Goal: Book appointment/travel/reservation

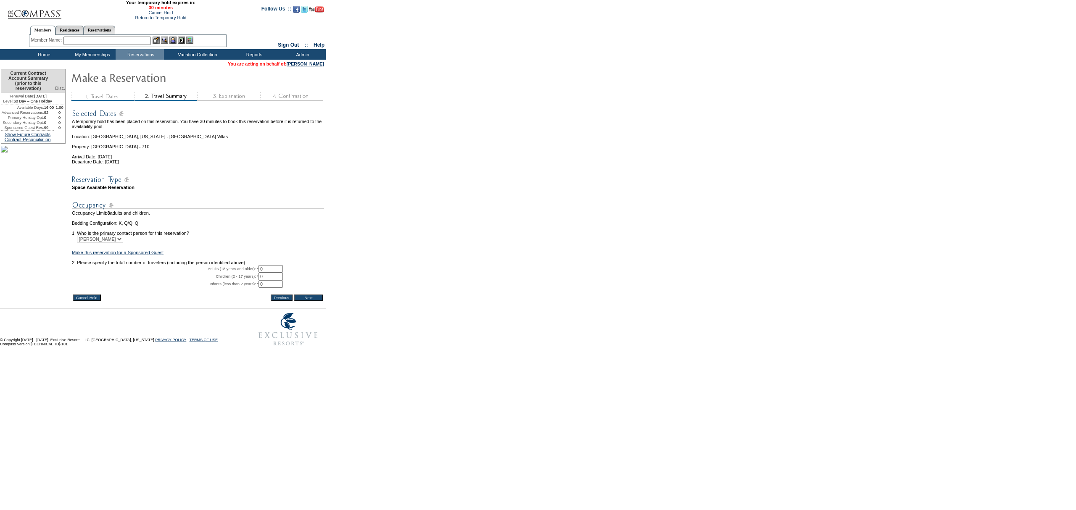
drag, startPoint x: 274, startPoint y: 283, endPoint x: 215, endPoint y: 271, distance: 60.1
click at [223, 271] on tbody "A temporary hold has been placed on this reservation. You have 30 minutes to bo…" at bounding box center [198, 198] width 252 height 190
type input "2"
click at [268, 226] on td "Bedding Configuration: K, Q/Q, Q" at bounding box center [198, 223] width 252 height 5
click at [119, 243] on select "Lincoln Gardner Brian Murphy Jake Murphy" at bounding box center [100, 239] width 46 height 7
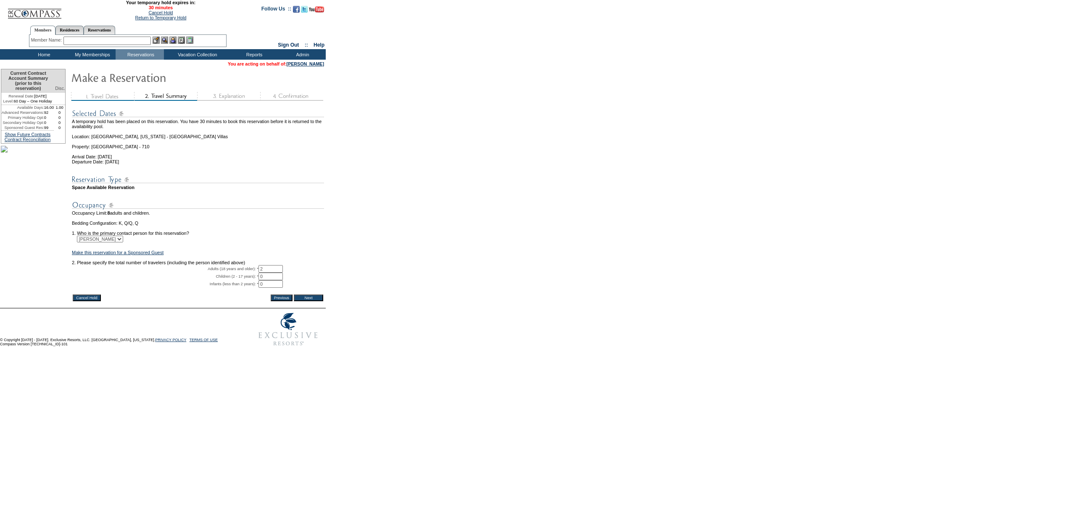
select select "64299"
click at [82, 243] on select "Lincoln Gardner Brian Murphy Jake Murphy" at bounding box center [100, 239] width 46 height 7
click at [322, 301] on input "Next" at bounding box center [308, 298] width 29 height 7
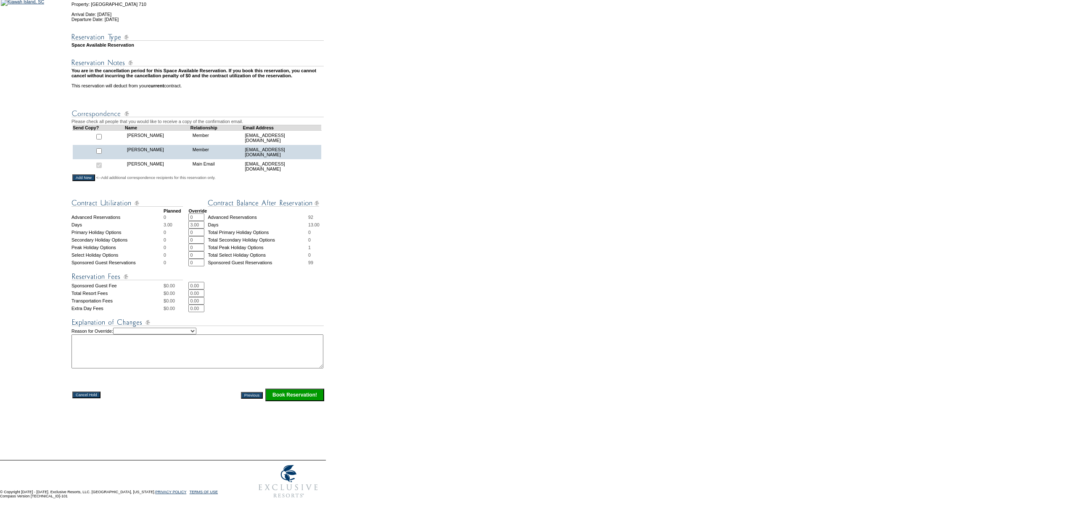
scroll to position [168, 0]
click at [196, 328] on select "Creating Continuous Stay Days Rebooked After Cancellation Editing Occupant Expe…" at bounding box center [154, 331] width 83 height 7
click at [124, 328] on select "Creating Continuous Stay Days Rebooked After Cancellation Editing Occupant Expe…" at bounding box center [154, 331] width 83 height 7
click at [193, 335] on textarea at bounding box center [197, 352] width 252 height 34
click at [195, 328] on select "Creating Continuous Stay Days Rebooked After Cancellation Editing Occupant Expe…" at bounding box center [154, 331] width 83 height 7
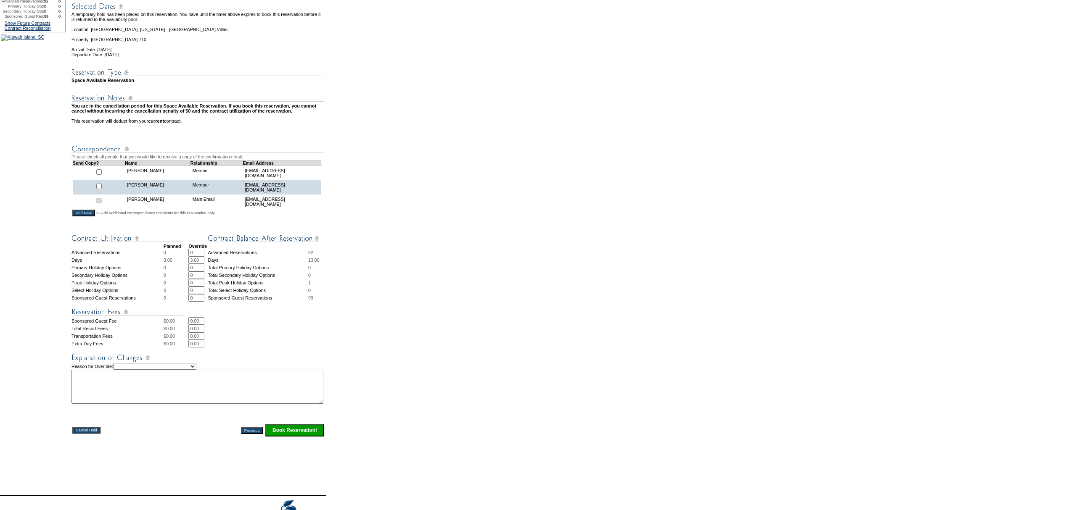
scroll to position [112, 0]
click at [196, 369] on select "Creating Continuous Stay Days Rebooked After Cancellation Editing Occupant Expe…" at bounding box center [154, 366] width 83 height 7
select select "1044"
click at [124, 369] on select "Creating Continuous Stay Days Rebooked After Cancellation Editing Occupant Expe…" at bounding box center [154, 366] width 83 height 7
click at [194, 404] on textarea at bounding box center [197, 386] width 252 height 34
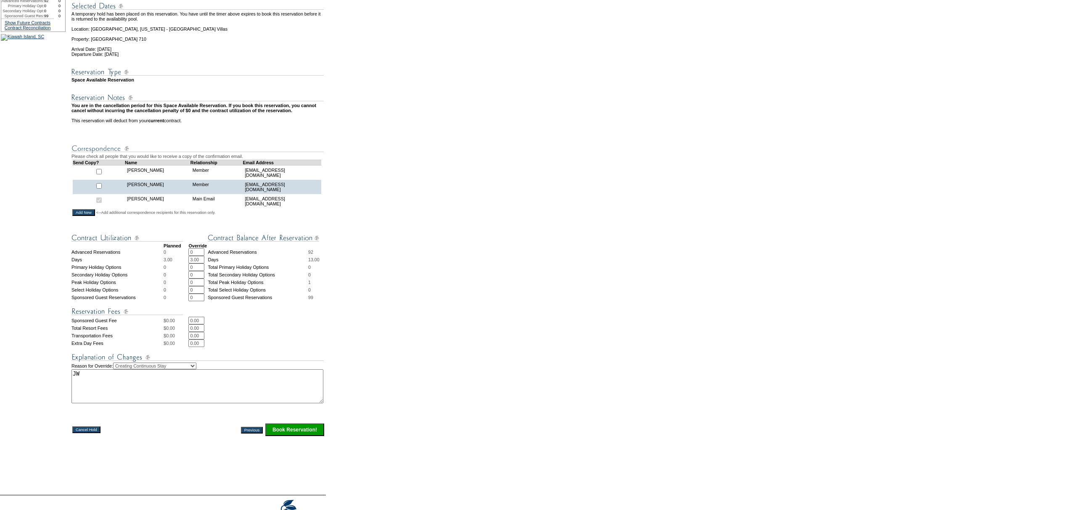
type textarea "JW"
click at [315, 436] on input "Book Reservation!" at bounding box center [294, 430] width 59 height 13
